Goal: Browse casually: Explore the website without a specific task or goal

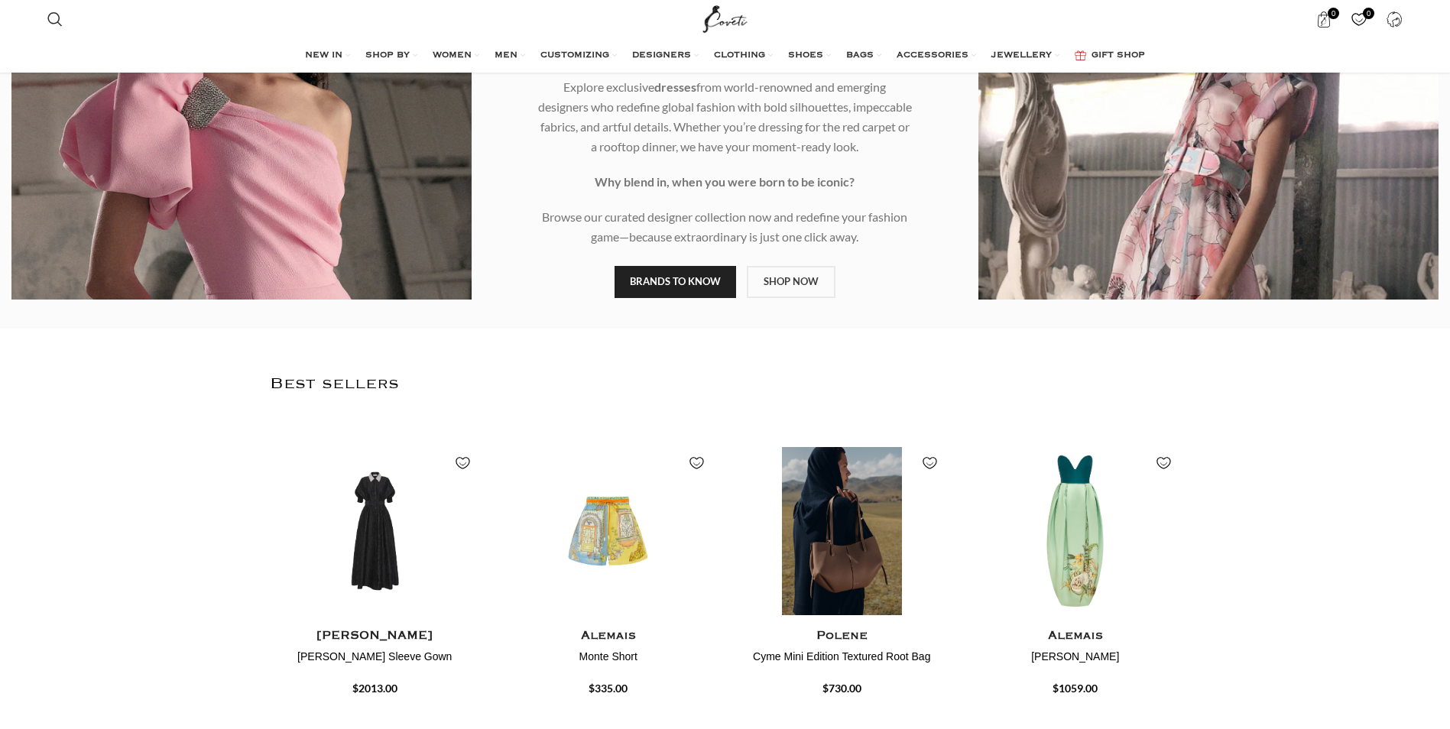
scroll to position [448, 0]
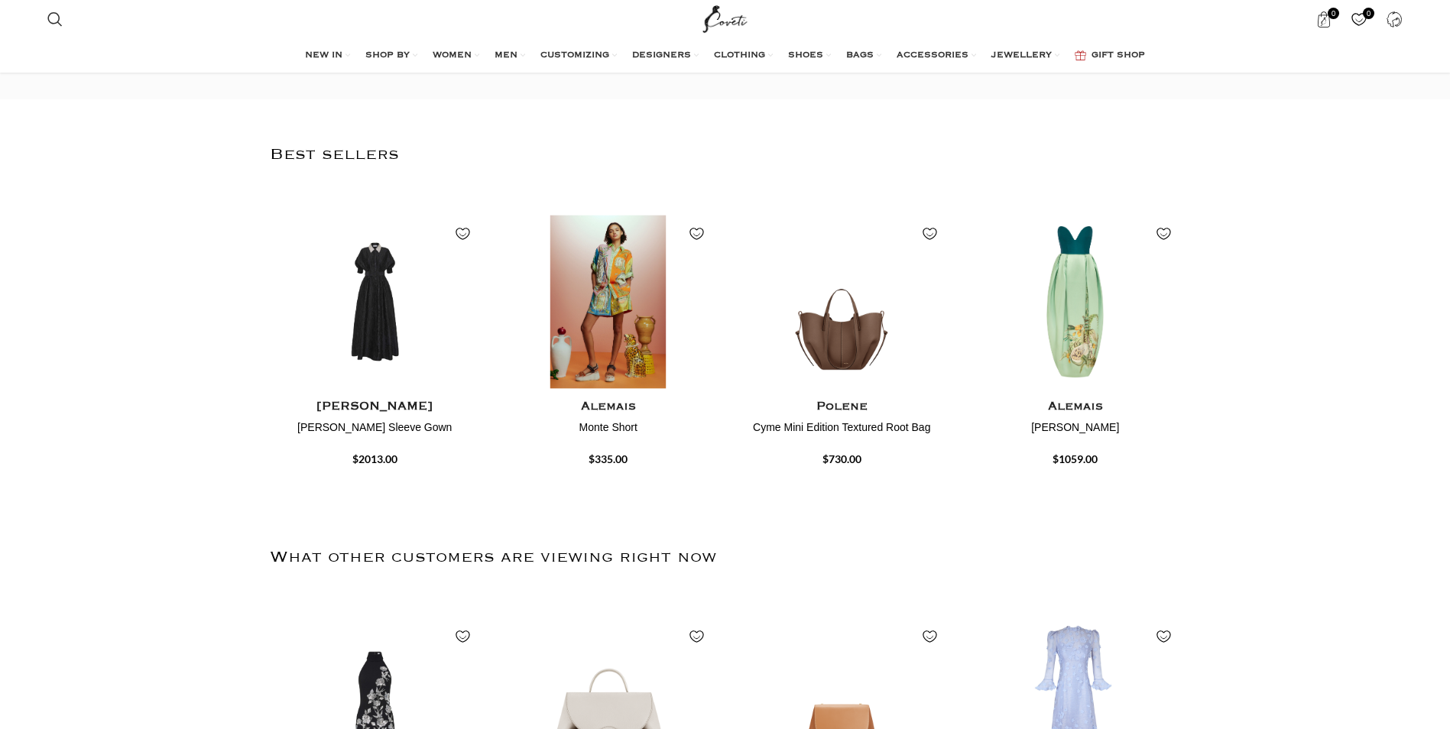
click at [589, 310] on img "2 / 4" at bounding box center [608, 302] width 217 height 189
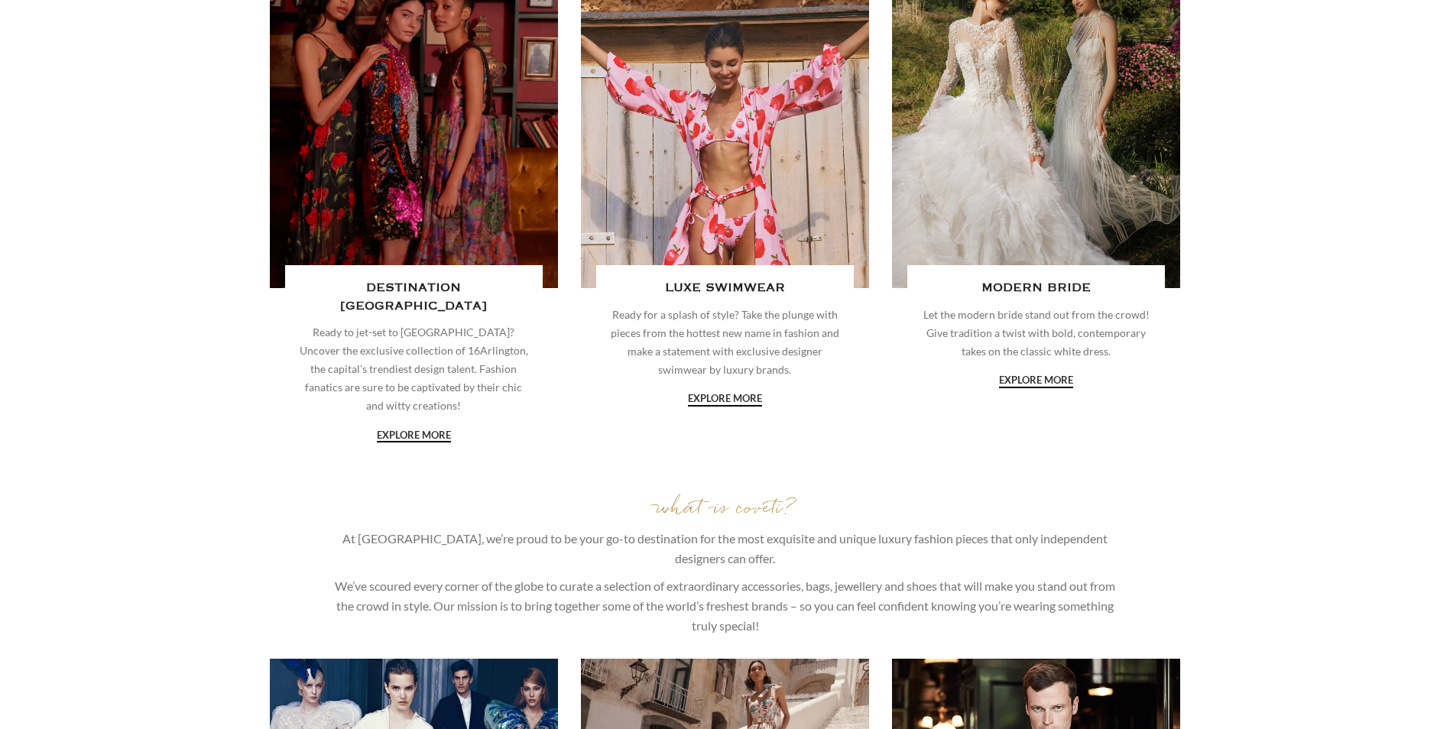
scroll to position [306, 0]
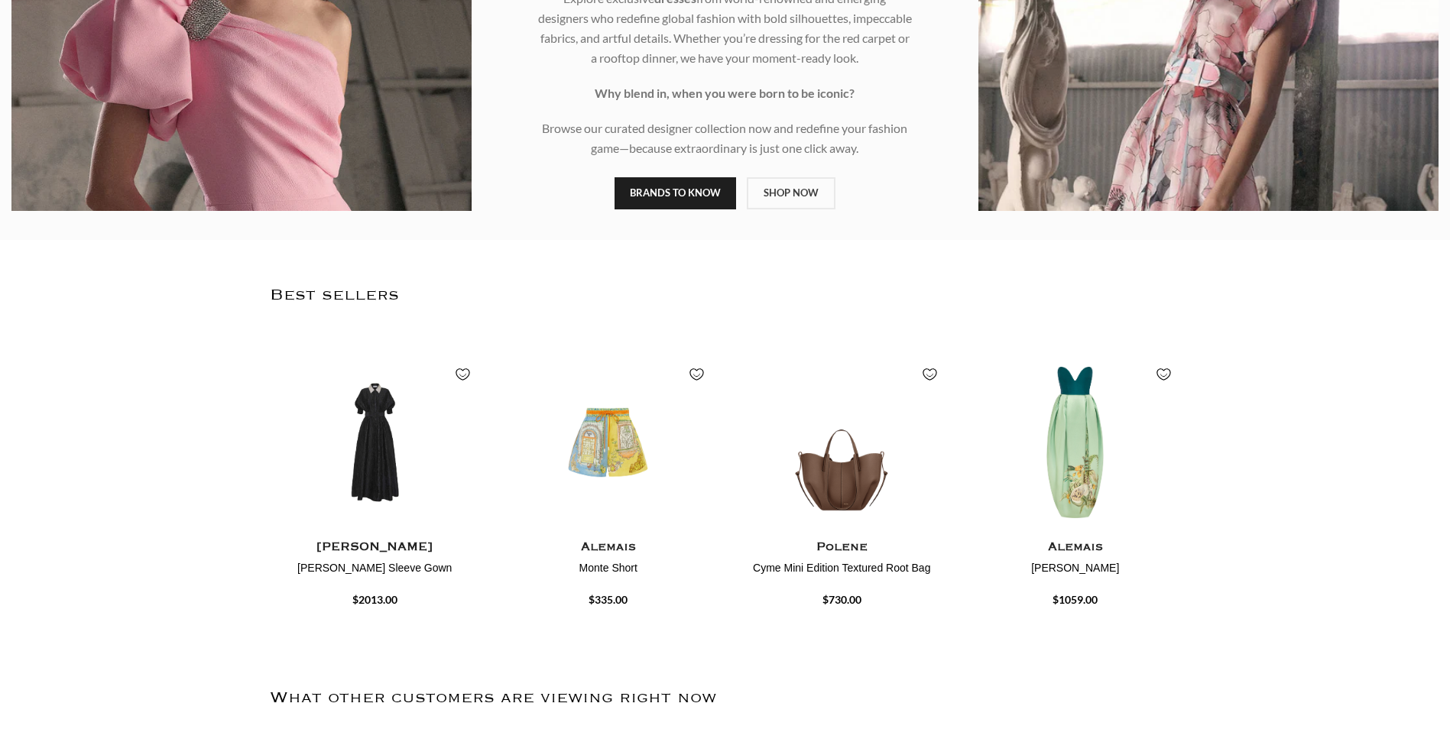
click at [685, 200] on link "BRANDS TO KNOW" at bounding box center [676, 193] width 122 height 32
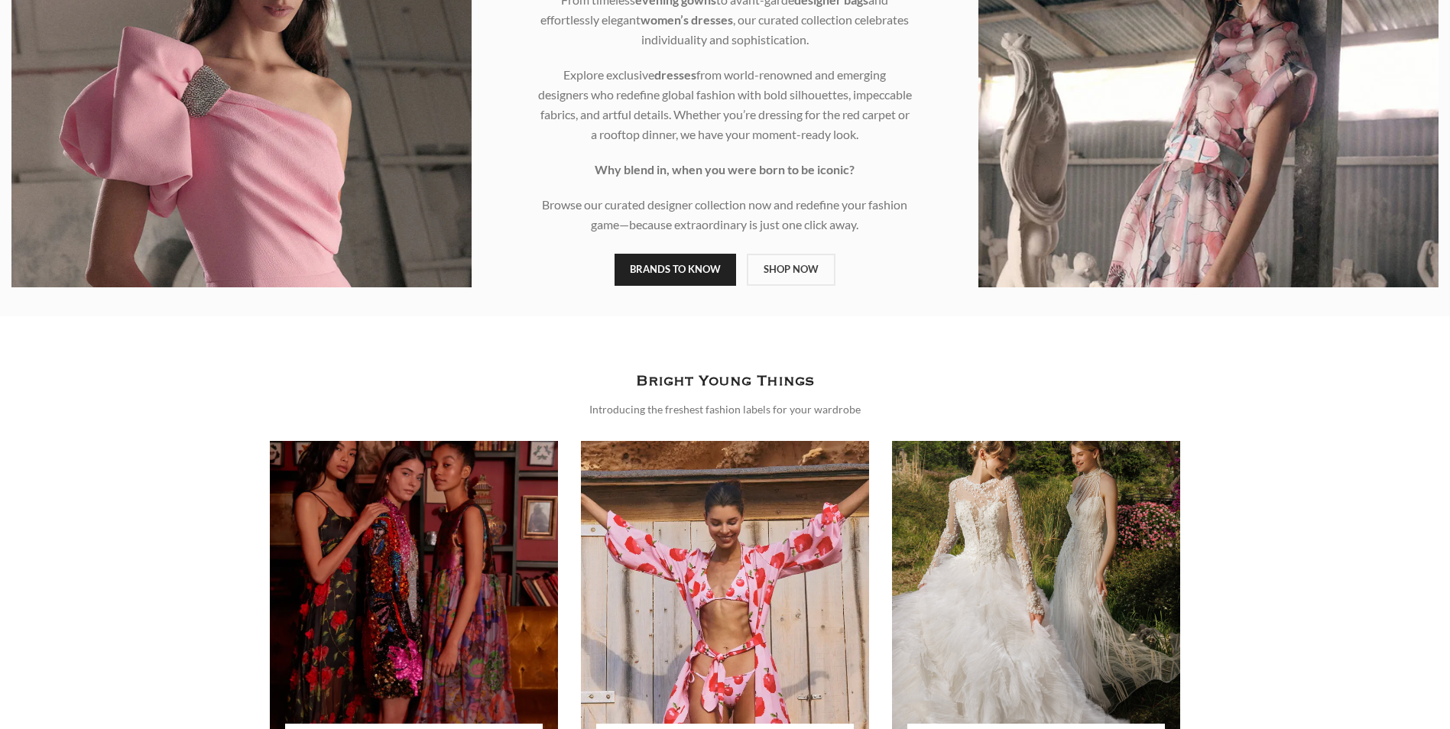
scroll to position [229, 0]
click at [791, 268] on link "SHOP NOW" at bounding box center [791, 270] width 89 height 32
